Goal: Transaction & Acquisition: Purchase product/service

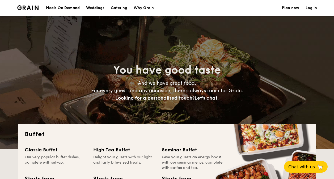
select select
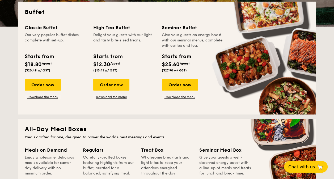
scroll to position [106, 0]
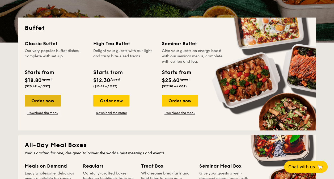
click at [48, 100] on div "Order now" at bounding box center [43, 101] width 36 height 12
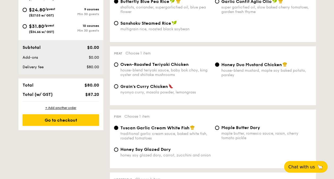
scroll to position [212, 0]
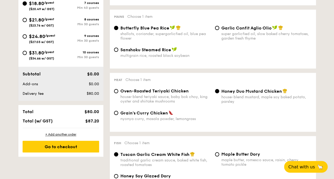
click at [233, 29] on span "Garlic Confit Aglio Olio" at bounding box center [246, 27] width 50 height 5
click at [219, 29] on input "Garlic Confit Aglio Olio super garlicfied oil, slow baked cherry tomatoes, gard…" at bounding box center [217, 28] width 4 height 4
radio input "true"
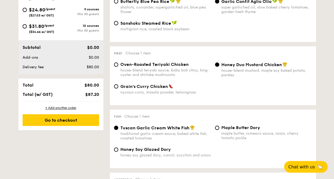
click at [163, 66] on span "Oven-Roasted Teriyaki Chicken" at bounding box center [154, 64] width 68 height 5
click at [118, 66] on input "Oven-Roasted Teriyaki Chicken house-blend teriyaki sauce, baby bok choy, king o…" at bounding box center [116, 64] width 4 height 4
radio input "true"
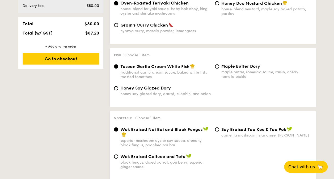
scroll to position [292, 0]
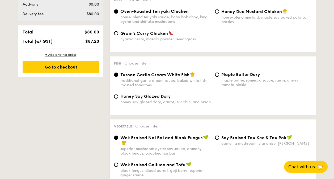
click at [163, 98] on span "Honey Soy Glazed Dory" at bounding box center [145, 96] width 50 height 5
click at [118, 98] on input "Honey Soy Glazed Dory honey soy glazed dory, carrot, zucchini and onion" at bounding box center [116, 96] width 4 height 4
radio input "true"
click at [175, 77] on span "Tuscan Garlic Cream White Fish" at bounding box center [154, 74] width 69 height 5
click at [118, 77] on input "Tuscan Garlic Cream White Fish traditional garlic cream sauce, baked white fish…" at bounding box center [116, 74] width 4 height 4
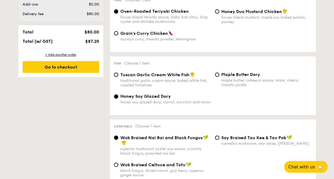
radio input "true"
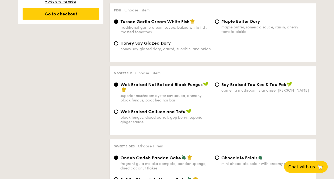
scroll to position [372, 0]
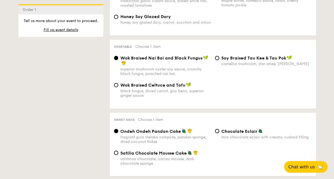
click at [230, 61] on span "⁠Soy Braised Tau Kee & Tau Pok" at bounding box center [253, 57] width 65 height 5
click at [219, 60] on input "⁠Soy Braised Tau Kee & Tau Pok camellia mushroom, star anise, goji [PERSON_NAME]" at bounding box center [217, 58] width 4 height 4
radio input "true"
click at [163, 96] on div "black fungus, diced carrot, goji berry, superior ginger sauce" at bounding box center [165, 93] width 90 height 9
click at [118, 87] on input "Wok Braised Celtuce and Tofu black fungus, diced carrot, goji [PERSON_NAME], su…" at bounding box center [116, 85] width 4 height 4
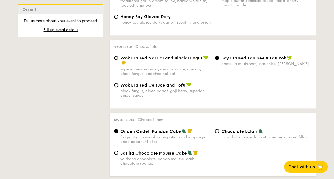
radio input "true"
click at [222, 61] on span "⁠Soy Braised Tau Kee & Tau Pok" at bounding box center [253, 57] width 65 height 5
click at [219, 60] on input "⁠Soy Braised Tau Kee & Tau Pok camellia mushroom, star anise, goji [PERSON_NAME]" at bounding box center [217, 58] width 4 height 4
radio input "true"
click at [183, 61] on span "Wok Braised Nai Bai and Black Fungus" at bounding box center [161, 57] width 82 height 5
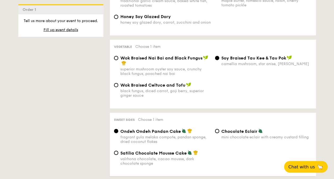
click at [118, 60] on input "Wok Braised Nai Bai and Black Fungus superior mushroom oyster soy sauce, crunch…" at bounding box center [116, 58] width 4 height 4
radio input "true"
click at [222, 60] on span "⁠Soy Braised Tau Kee & Tau Pok" at bounding box center [253, 57] width 65 height 5
click at [219, 60] on input "⁠Soy Braised Tau Kee & Tau Pok camellia mushroom, star anise, goji [PERSON_NAME]" at bounding box center [217, 58] width 4 height 4
radio input "true"
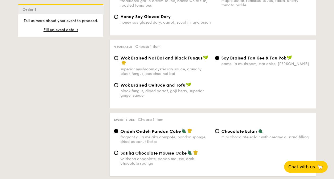
click at [174, 61] on span "Wok Braised Nai Bai and Black Fungus" at bounding box center [161, 57] width 82 height 5
click at [118, 60] on input "Wok Braised Nai Bai and Black Fungus superior mushroom oyster soy sauce, crunch…" at bounding box center [116, 58] width 4 height 4
radio input "true"
click at [249, 59] on span "⁠Soy Braised Tau Kee & Tau Pok" at bounding box center [253, 57] width 65 height 5
click at [219, 59] on input "⁠Soy Braised Tau Kee & Tau Pok camellia mushroom, star anise, goji [PERSON_NAME]" at bounding box center [217, 58] width 4 height 4
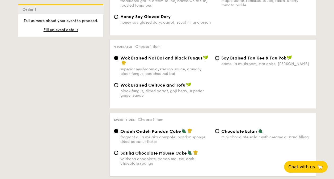
radio input "true"
click at [175, 61] on span "Wok Braised Nai Bai and Black Fungus" at bounding box center [161, 57] width 82 height 5
click at [118, 60] on input "Wok Braised Nai Bai and Black Fungus superior mushroom oyster soy sauce, crunch…" at bounding box center [116, 58] width 4 height 4
radio input "true"
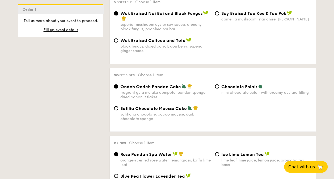
scroll to position [425, 0]
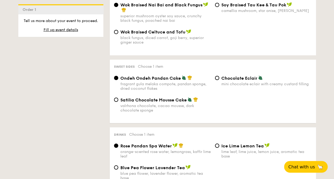
click at [211, 80] on div "Ondeh Ondeh Pandan Cake fragrant [PERSON_NAME] melaka compote, pandan sponge, d…" at bounding box center [162, 82] width 101 height 15
click at [217, 80] on input "Chocolate Eclair mini chocolate eclair with creamy custard filling" at bounding box center [217, 78] width 4 height 4
radio input "true"
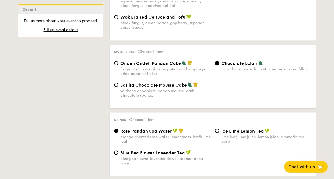
scroll to position [451, 0]
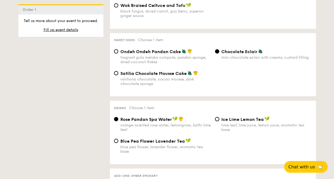
click at [176, 76] on span "Satilia Chocolate Mousse Cake" at bounding box center [153, 73] width 66 height 5
click at [118, 75] on input "Satilia Chocolate Mousse Cake valrhona chocolate, cacao mousse, dark chocolate …" at bounding box center [116, 73] width 4 height 4
radio input "true"
click at [175, 54] on span "Ondeh Ondeh Pandan Cake" at bounding box center [150, 51] width 61 height 5
click at [118, 53] on input "Ondeh Ondeh Pandan Cake fragrant [PERSON_NAME] melaka compote, pandan sponge, d…" at bounding box center [116, 51] width 4 height 4
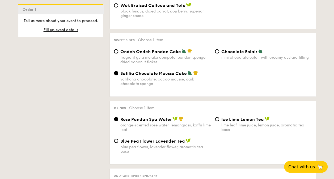
radio input "true"
click at [230, 54] on span "Chocolate Eclair" at bounding box center [239, 51] width 36 height 5
click at [219, 53] on input "Chocolate Eclair mini chocolate eclair with creamy custard filling" at bounding box center [217, 51] width 4 height 4
radio input "true"
click at [181, 81] on div "valrhona chocolate, cacao mousse, dark chocolate sponge" at bounding box center [165, 81] width 90 height 9
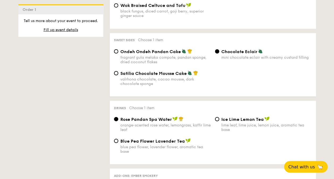
click at [118, 75] on input "Satilia Chocolate Mousse Cake valrhona chocolate, cacao mousse, dark chocolate …" at bounding box center [116, 73] width 4 height 4
radio input "true"
click at [216, 58] on label "Chocolate Eclair mini chocolate eclair with creamy custard filling" at bounding box center [263, 56] width 97 height 5
click at [216, 53] on input "Chocolate Eclair mini chocolate eclair with creamy custard filling" at bounding box center [217, 51] width 4 height 4
radio input "true"
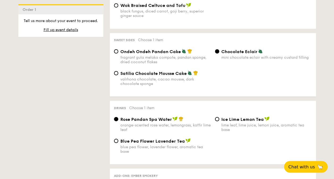
click at [167, 76] on span "Satilia Chocolate Mousse Cake" at bounding box center [153, 73] width 66 height 5
click at [118, 75] on input "Satilia Chocolate Mousse Cake valrhona chocolate, cacao mousse, dark chocolate …" at bounding box center [116, 73] width 4 height 4
radio input "true"
click at [226, 54] on span "Chocolate Eclair" at bounding box center [239, 51] width 36 height 5
click at [219, 53] on input "Chocolate Eclair mini chocolate eclair with creamy custard filling" at bounding box center [217, 51] width 4 height 4
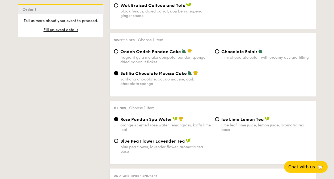
radio input "true"
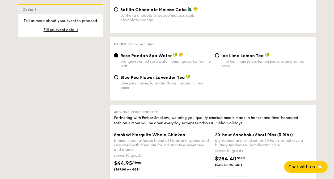
scroll to position [531, 0]
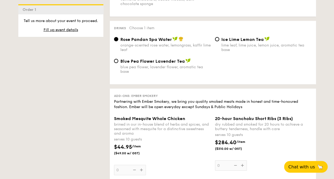
click at [177, 64] on span "Blue Pea Flower Lavender Tea" at bounding box center [152, 61] width 65 height 5
click at [118, 63] on input "Blue Pea Flower Lavender Tea blue pea flower, lavender flower, aromatic tea base" at bounding box center [116, 61] width 4 height 4
radio input "true"
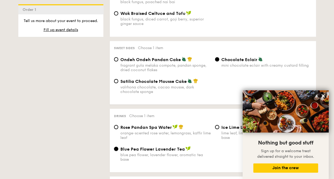
scroll to position [398, 0]
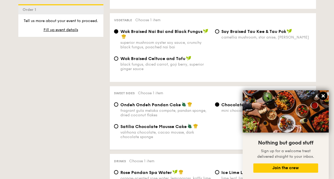
click at [322, 95] on icon at bounding box center [322, 95] width 3 height 3
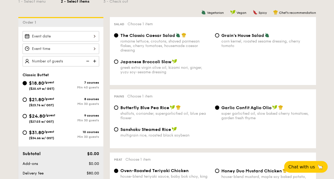
scroll to position [106, 0]
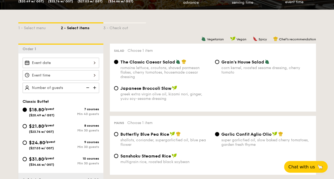
click at [155, 94] on div "greek extra virgin olive oil, kizami nori, ginger, yuzu soy-sesame dressing" at bounding box center [165, 96] width 90 height 9
click at [118, 90] on input "Japanese Broccoli Slaw greek extra virgin olive oil, kizami [PERSON_NAME], yuzu…" at bounding box center [116, 88] width 4 height 4
radio input "true"
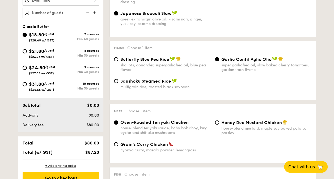
scroll to position [186, 0]
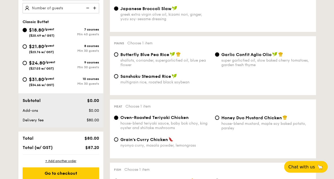
click at [199, 87] on div "Sanshoku Steamed Rice multigrain rice, roasted black soybean" at bounding box center [213, 82] width 202 height 17
click at [195, 102] on div "Meat Choose 1 item Oven-Roasted Teriyaki Chicken house-blend teriyaki sauce, ba…" at bounding box center [213, 128] width 206 height 59
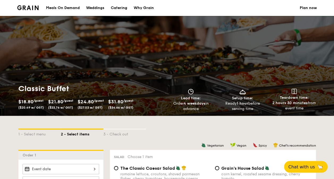
scroll to position [159, 0]
